Goal: Information Seeking & Learning: Learn about a topic

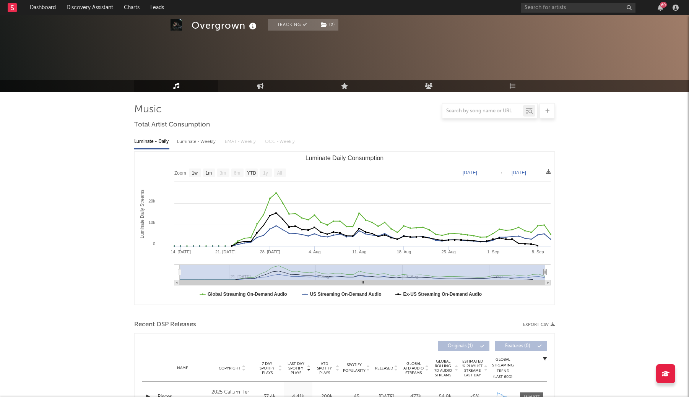
select select "1w"
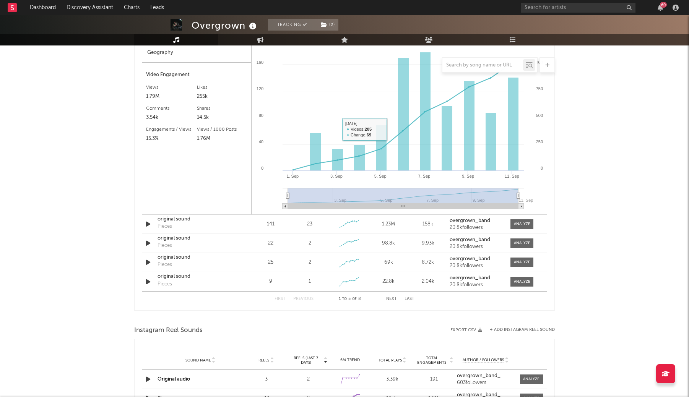
scroll to position [517, 0]
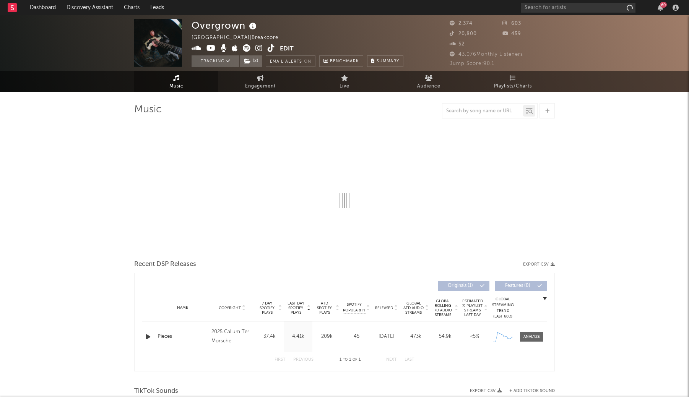
select select "1w"
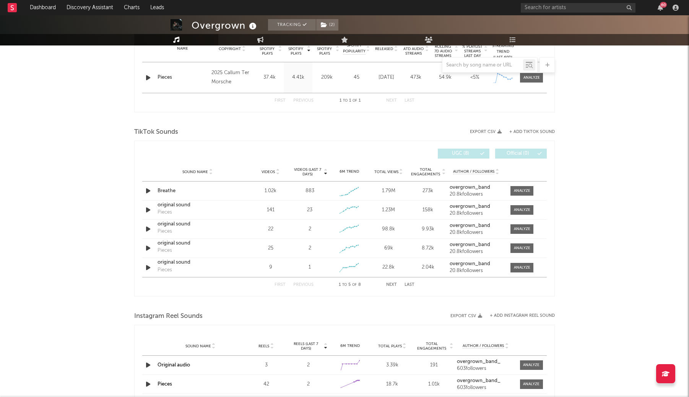
scroll to position [327, 0]
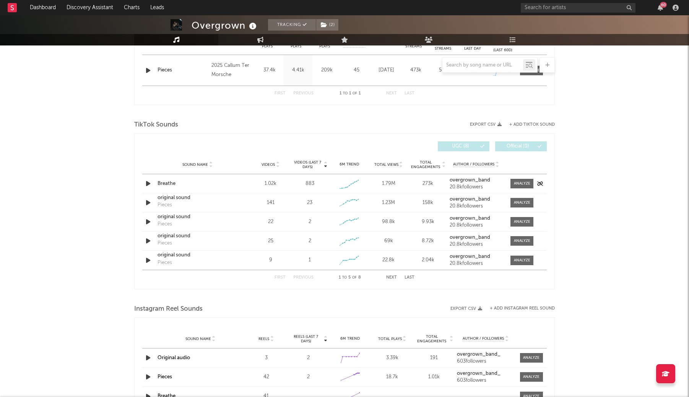
click at [527, 189] on div "Sound Name Breathe Videos 1.02k Videos (last 7 days) 883 Weekly Growth % 6M Tre…" at bounding box center [344, 183] width 405 height 19
click at [527, 182] on div at bounding box center [522, 184] width 16 height 6
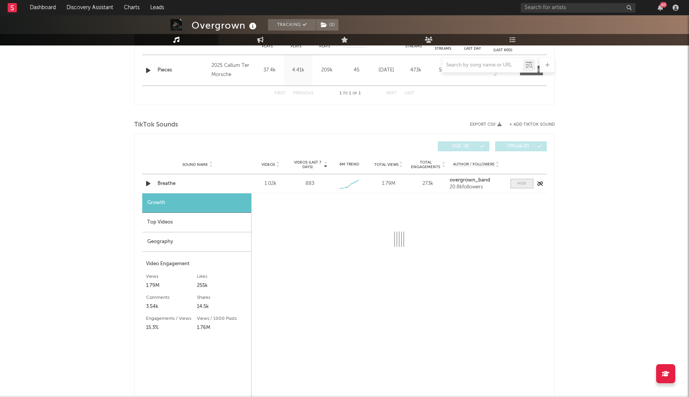
select select "1w"
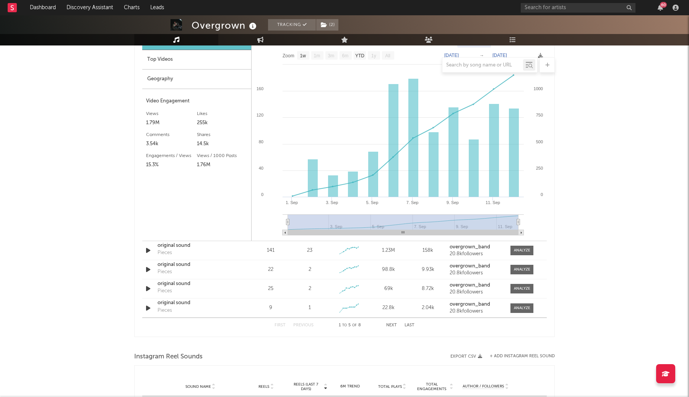
scroll to position [489, 0]
click at [514, 254] on div at bounding box center [522, 252] width 16 height 6
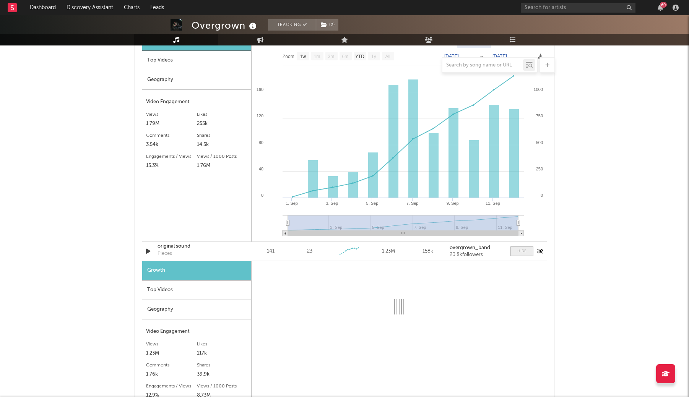
select select "1w"
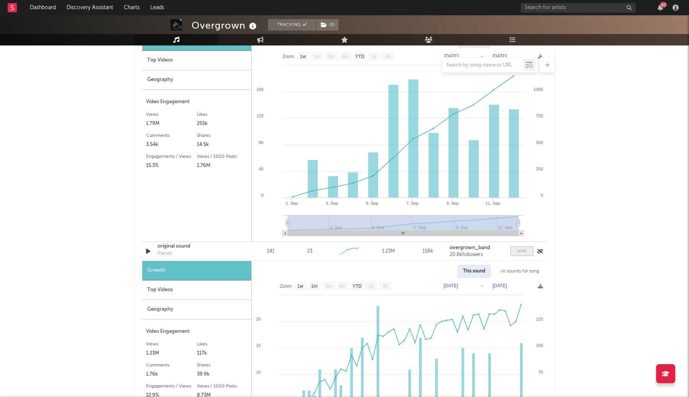
scroll to position [579, 0]
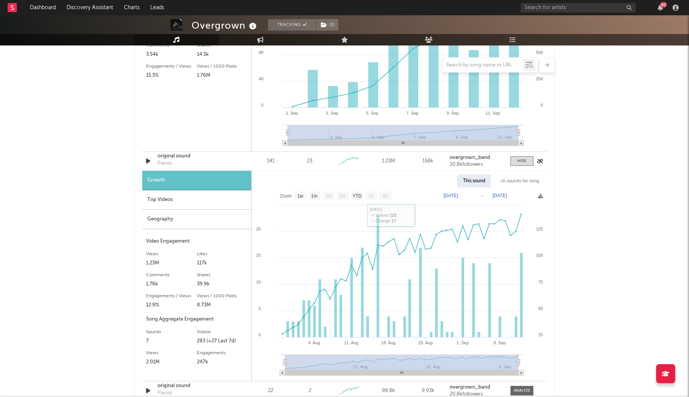
click at [176, 158] on div "original sound" at bounding box center [198, 157] width 80 height 8
click at [42, 7] on link "Dashboard" at bounding box center [42, 7] width 37 height 15
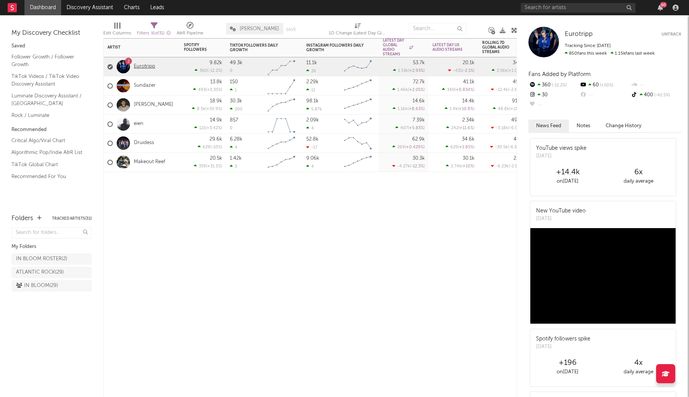
click at [148, 67] on link "Eurotripp" at bounding box center [144, 66] width 21 height 7
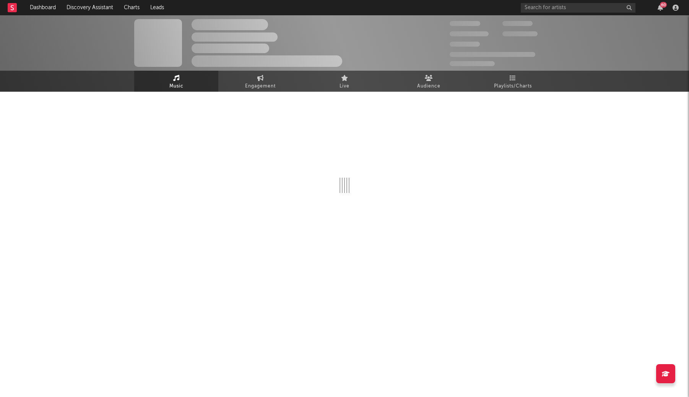
select select "1w"
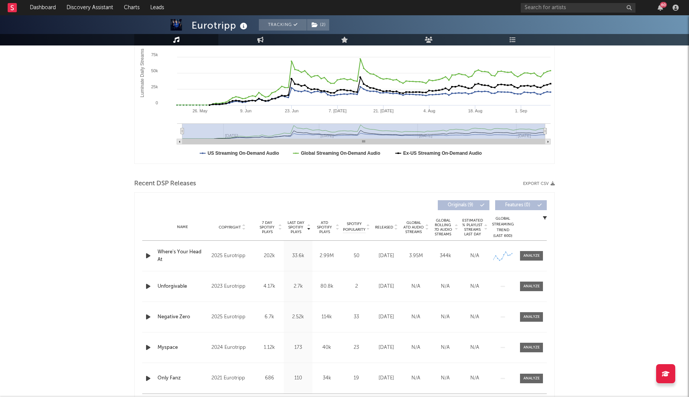
scroll to position [143, 0]
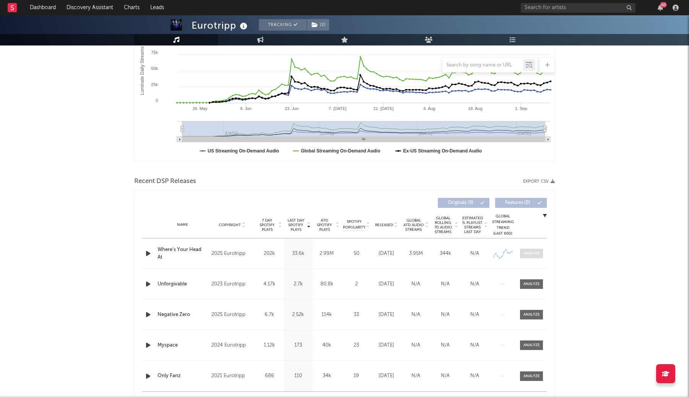
click at [525, 255] on div at bounding box center [531, 254] width 16 height 6
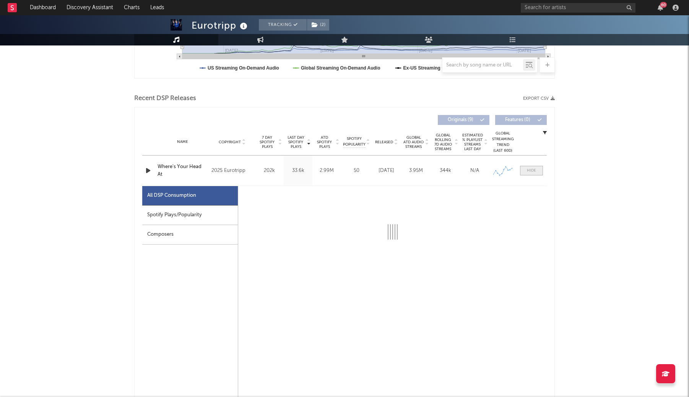
scroll to position [259, 0]
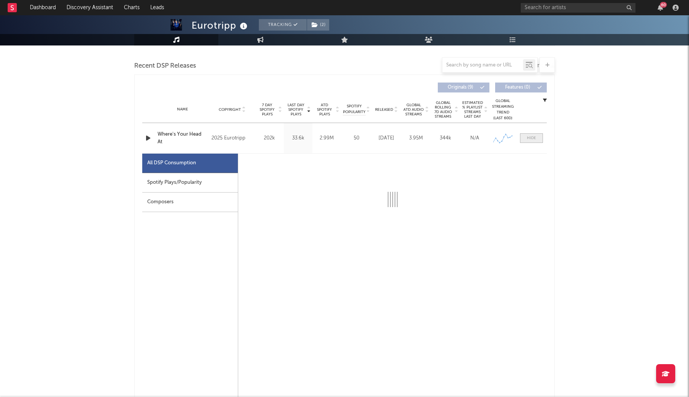
select select "1w"
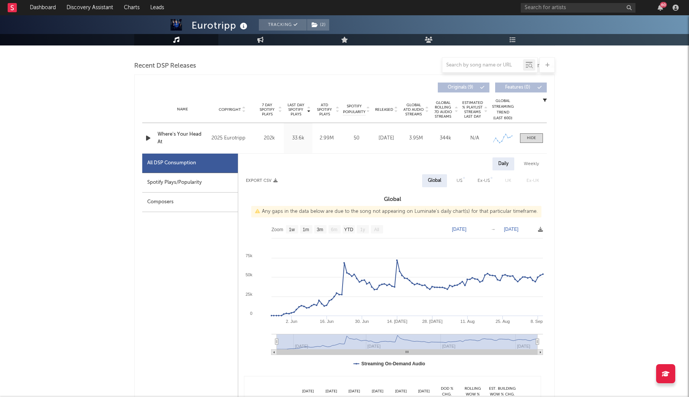
click at [190, 181] on div "Spotify Plays/Popularity" at bounding box center [190, 183] width 96 height 20
select select "1w"
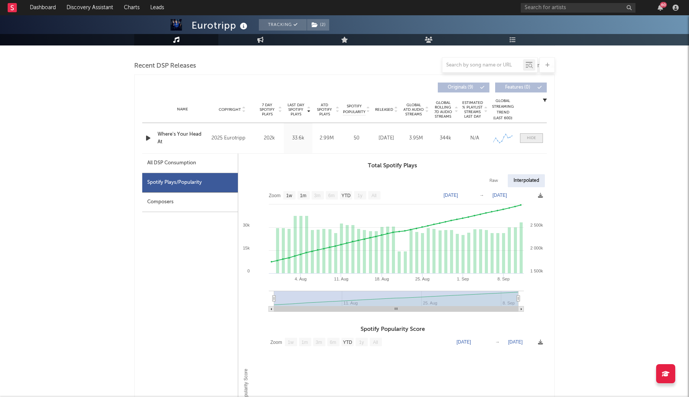
click at [526, 138] on span at bounding box center [531, 138] width 23 height 10
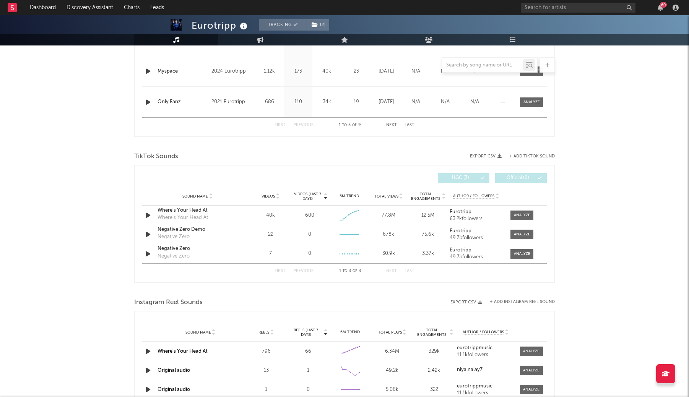
scroll to position [418, 0]
click at [530, 213] on div at bounding box center [540, 211] width 115 height 13
click at [526, 215] on div at bounding box center [522, 216] width 16 height 6
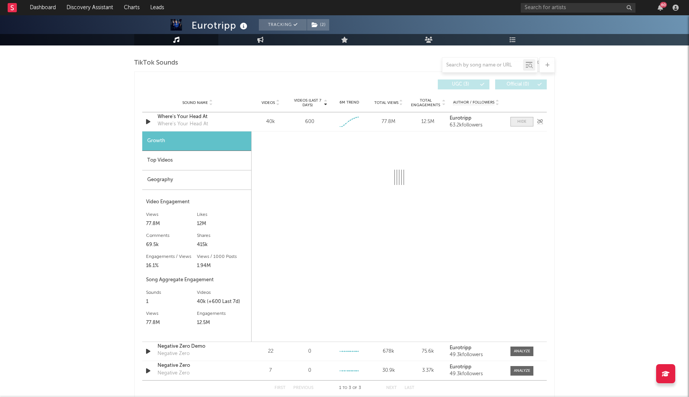
scroll to position [512, 0]
select select "1w"
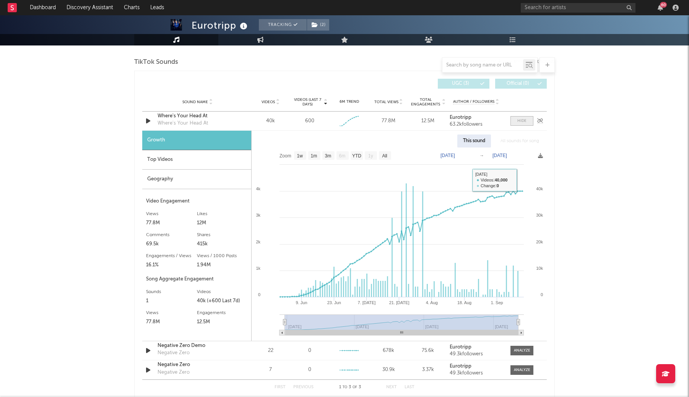
click at [527, 120] on span at bounding box center [521, 121] width 23 height 10
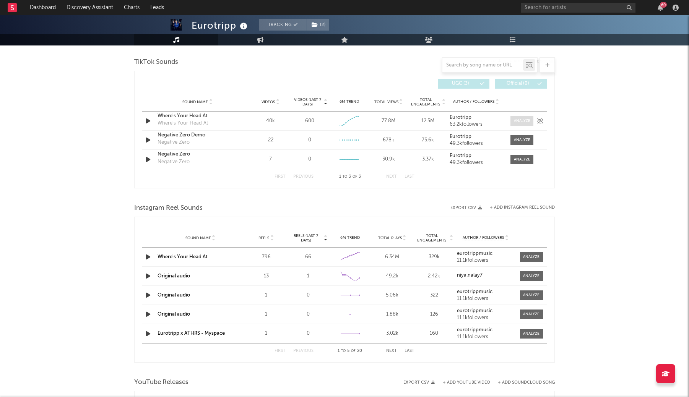
scroll to position [579, 0]
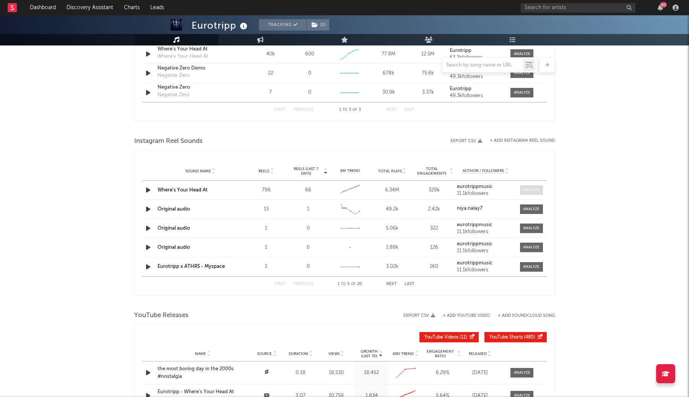
click at [530, 189] on div at bounding box center [531, 190] width 16 height 6
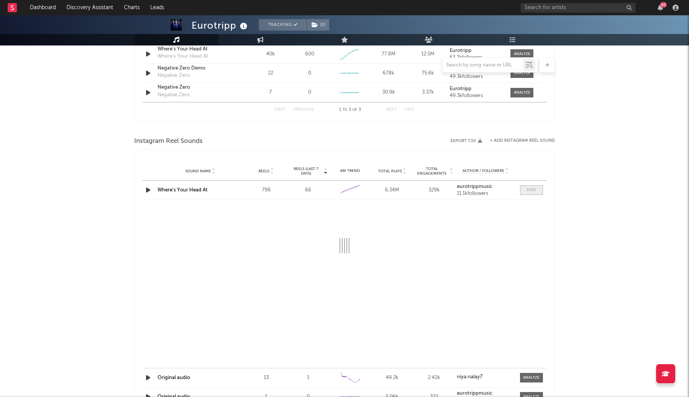
select select "1w"
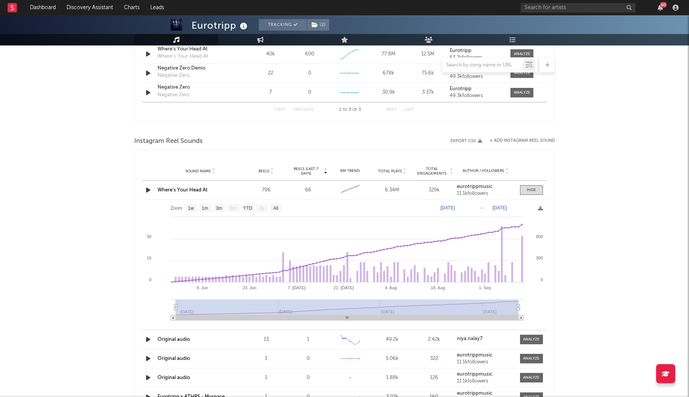
click at [190, 192] on link "Where's Your Head At" at bounding box center [183, 190] width 50 height 5
